Goal: Information Seeking & Learning: Find specific fact

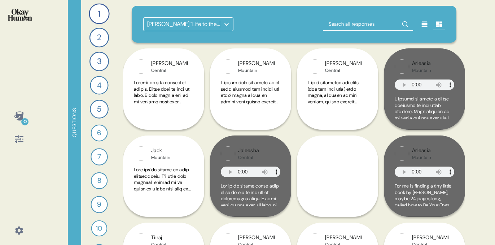
click at [389, 23] on input "text" at bounding box center [368, 24] width 90 height 13
type input "[PERSON_NAME]"
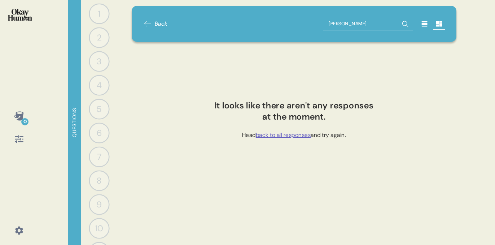
click at [353, 25] on input "[PERSON_NAME]" at bounding box center [368, 23] width 90 height 13
type input "jen"
click at [145, 22] on icon at bounding box center [147, 23] width 9 height 9
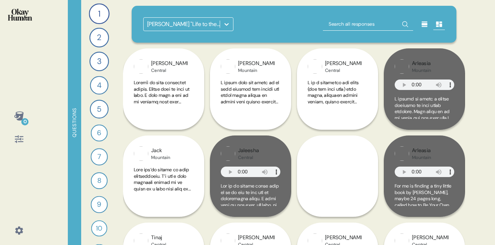
click at [172, 23] on div "[PERSON_NAME] "Life to the Fullest" Observations" at bounding box center [183, 24] width 73 height 9
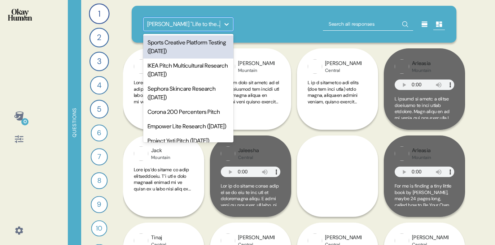
click at [171, 51] on div "Sports Creative Platform Testing ([DATE])" at bounding box center [188, 46] width 90 height 23
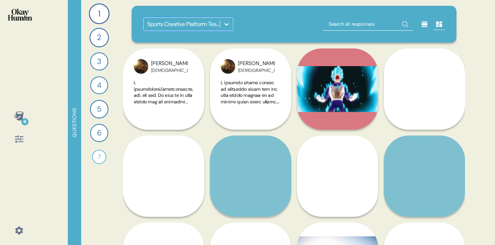
click at [366, 26] on input "text" at bounding box center [368, 24] width 90 height 13
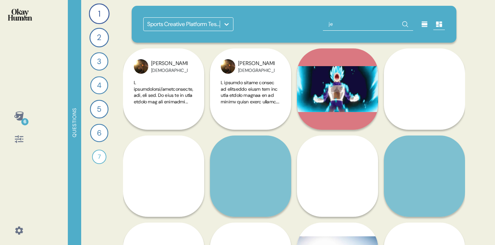
type input "jen"
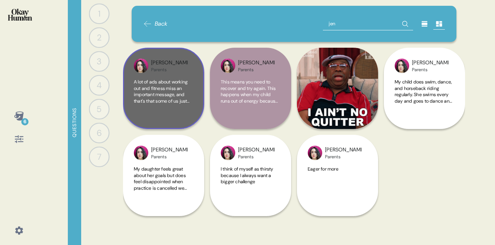
click at [169, 104] on span "A lot of ads about working out and fitness miss an important message, and that'…" at bounding box center [163, 158] width 59 height 158
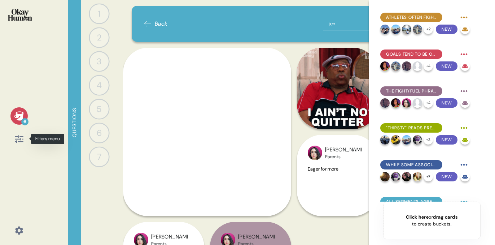
click at [22, 139] on icon at bounding box center [19, 139] width 10 height 10
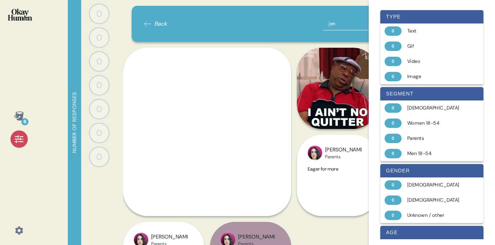
click at [22, 139] on icon at bounding box center [19, 139] width 8 height 8
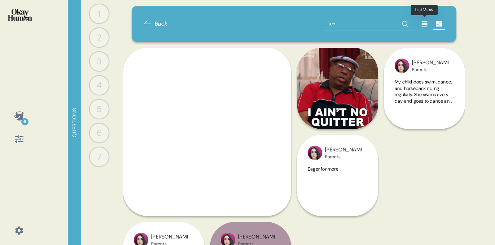
click at [425, 25] on icon at bounding box center [425, 23] width 6 height 5
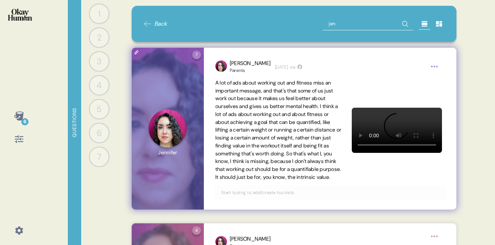
click at [431, 69] on html "6 Questions 1 0 Responses Responses 2 0 Responses Responses 3 0 Responses Respo…" at bounding box center [247, 122] width 495 height 245
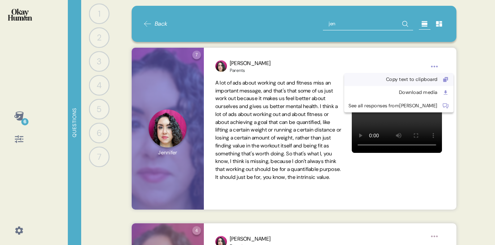
click at [409, 78] on div "Copy text to clipboard" at bounding box center [393, 79] width 89 height 7
